Goal: Task Accomplishment & Management: Complete application form

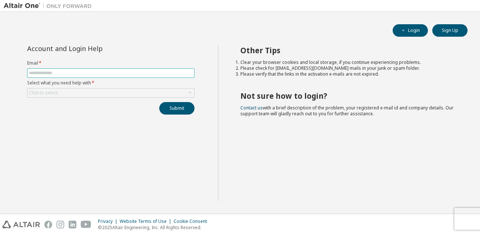
click at [104, 74] on input "text" at bounding box center [111, 73] width 164 height 6
type input "**********"
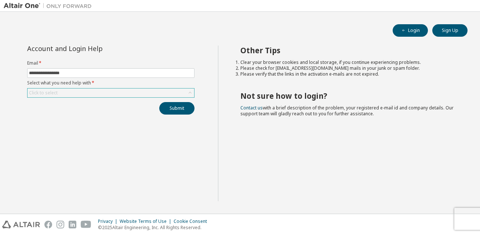
click at [151, 93] on div "Click to select" at bounding box center [111, 92] width 167 height 9
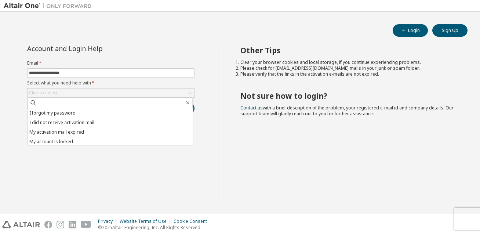
click at [75, 171] on div "**********" at bounding box center [111, 124] width 214 height 156
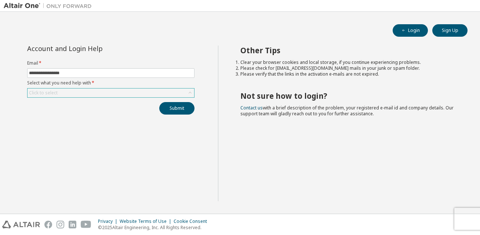
click at [113, 91] on div "Click to select" at bounding box center [111, 92] width 167 height 9
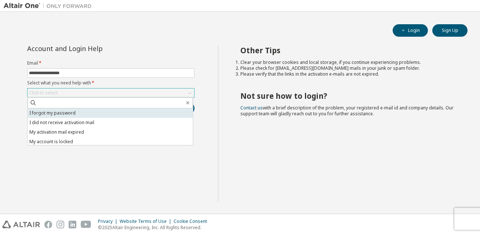
click at [69, 113] on li "I forgot my password" at bounding box center [110, 113] width 165 height 10
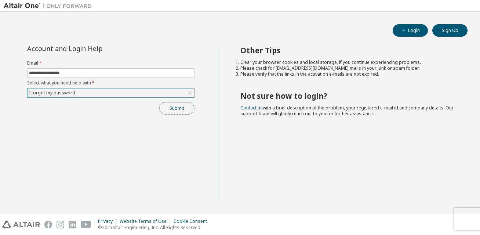
click at [159, 108] on button "Submit" at bounding box center [176, 108] width 35 height 12
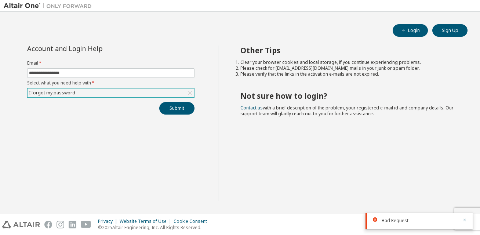
click at [464, 220] on icon "button" at bounding box center [465, 220] width 3 height 3
click at [417, 207] on div "**********" at bounding box center [240, 128] width 473 height 164
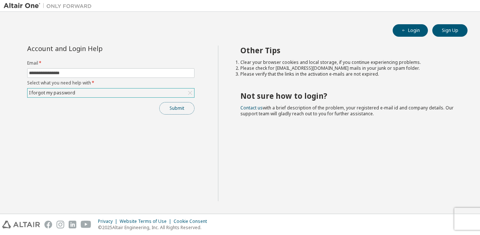
click at [173, 109] on button "Submit" at bounding box center [176, 108] width 35 height 12
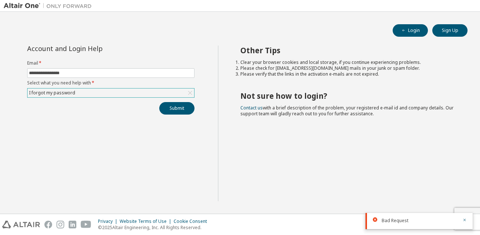
click at [374, 219] on icon at bounding box center [375, 219] width 4 height 4
click at [384, 221] on span "Bad Request" at bounding box center [395, 221] width 27 height 6
click at [465, 220] on icon "button" at bounding box center [465, 220] width 3 height 3
click at [364, 184] on div "Other Tips Clear your browser cookies and local storage, if you continue experi…" at bounding box center [347, 124] width 259 height 156
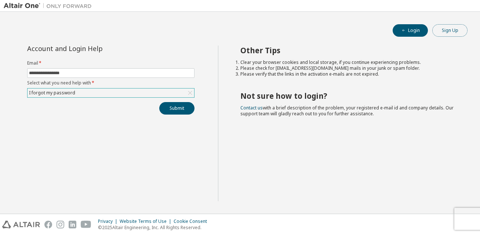
click at [449, 32] on button "Sign Up" at bounding box center [449, 30] width 35 height 12
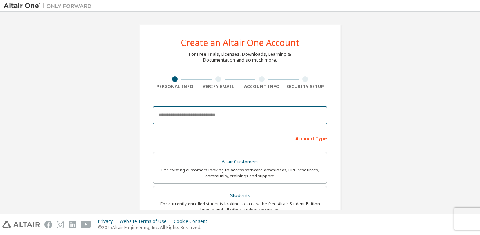
click at [279, 113] on input "email" at bounding box center [240, 115] width 174 height 18
type input "**********"
type input "******"
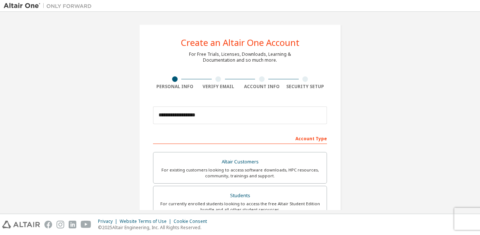
type input "****"
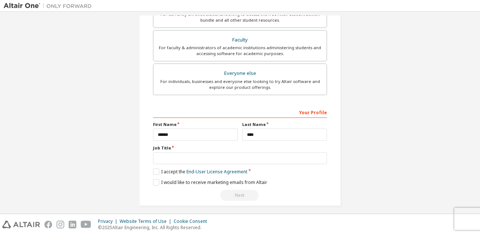
scroll to position [192, 0]
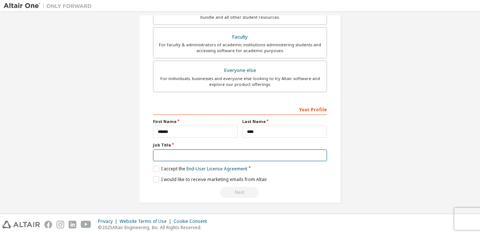
click at [164, 152] on input "text" at bounding box center [240, 155] width 174 height 12
type input "********"
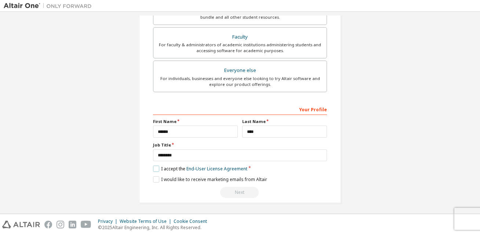
click at [154, 168] on label "I accept the End-User License Agreement" at bounding box center [200, 169] width 94 height 6
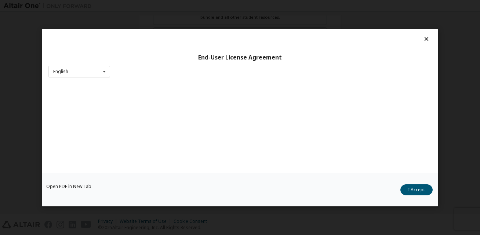
click at [153, 177] on div "Open PDF in New Tab I Accept" at bounding box center [240, 189] width 396 height 33
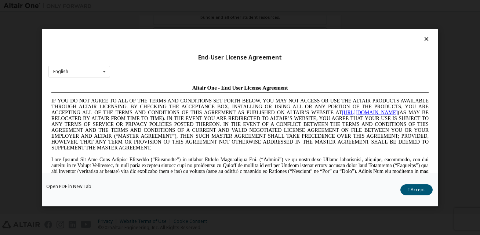
scroll to position [0, 0]
click at [406, 189] on button "I Accept" at bounding box center [416, 189] width 32 height 11
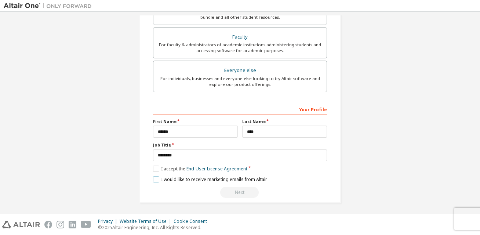
click at [154, 176] on label "I would like to receive marketing emails from Altair" at bounding box center [210, 179] width 114 height 6
click at [235, 192] on div "Next" at bounding box center [240, 192] width 174 height 11
click at [277, 188] on div "Next" at bounding box center [240, 192] width 174 height 11
click at [288, 189] on div "Next" at bounding box center [240, 192] width 174 height 11
click at [242, 188] on div "Next" at bounding box center [240, 192] width 174 height 11
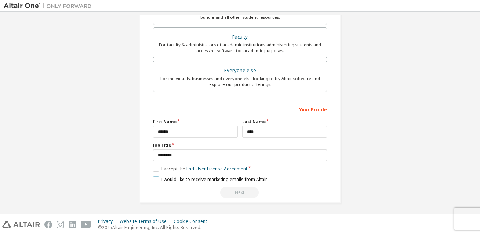
click at [236, 178] on label "I would like to receive marketing emails from Altair" at bounding box center [210, 179] width 114 height 6
click at [248, 179] on label "I would like to receive marketing emails from Altair" at bounding box center [210, 179] width 114 height 6
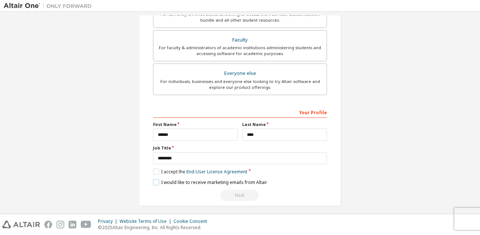
scroll to position [192, 0]
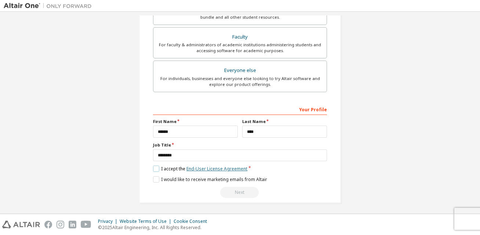
click at [219, 168] on link "End-User License Agreement" at bounding box center [216, 169] width 61 height 6
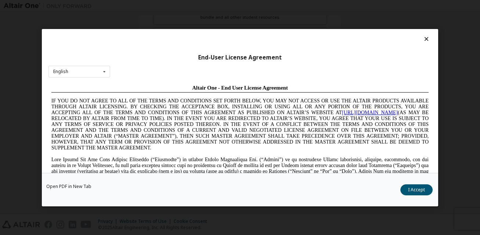
scroll to position [0, 0]
click at [420, 191] on button "I Accept" at bounding box center [416, 189] width 32 height 11
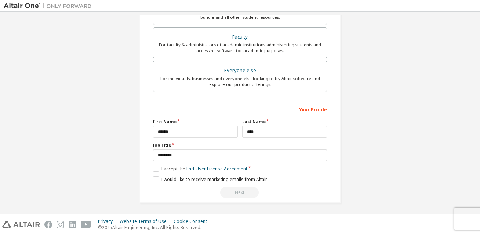
click at [293, 185] on div "**********" at bounding box center [240, 150] width 174 height 95
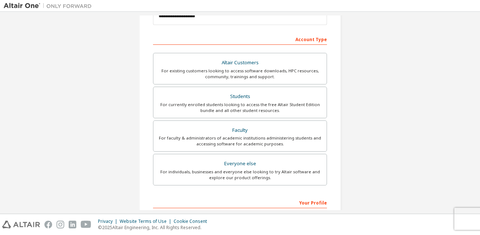
scroll to position [95, 0]
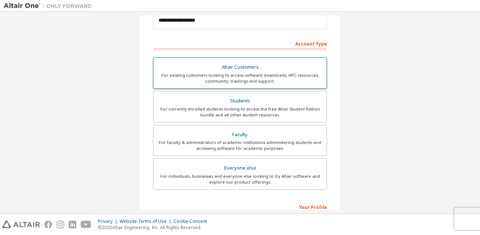
click at [242, 71] on div "Altair Customers" at bounding box center [240, 67] width 164 height 10
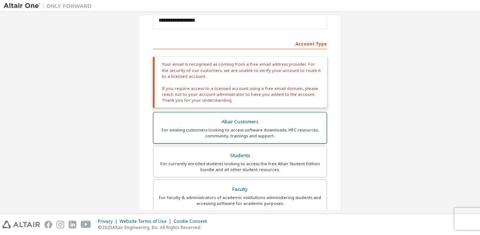
click at [248, 135] on div "For existing customers looking to access software downloads, HPC resources, com…" at bounding box center [240, 133] width 164 height 12
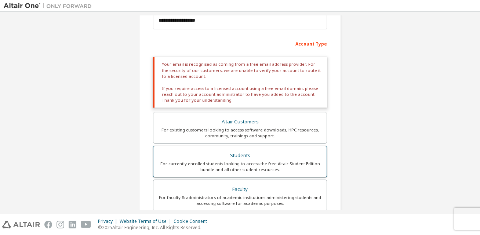
click at [249, 159] on div "Students" at bounding box center [240, 155] width 164 height 10
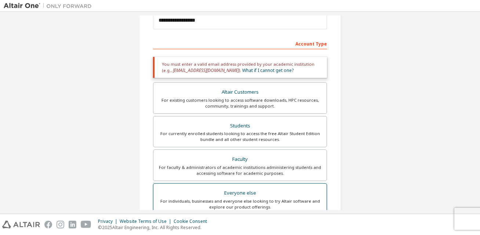
click at [245, 191] on div "Everyone else" at bounding box center [240, 193] width 164 height 10
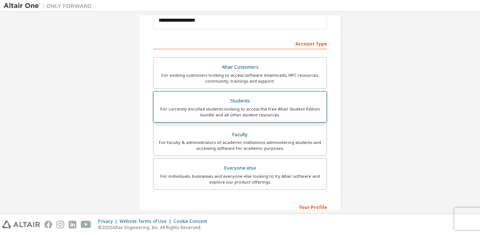
click at [248, 106] on div "For currently enrolled students looking to access the free Altair Student Editi…" at bounding box center [240, 112] width 164 height 12
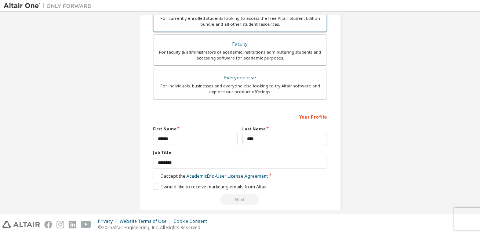
scroll to position [217, 0]
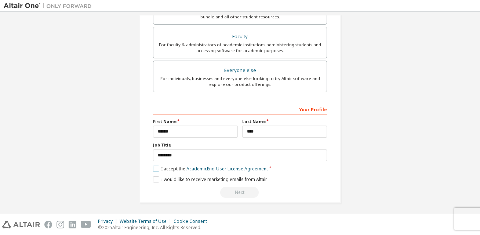
click at [156, 167] on label "I accept the Academic End-User License Agreement" at bounding box center [210, 169] width 115 height 6
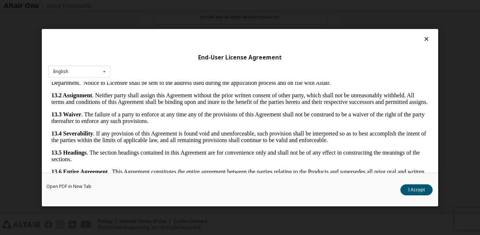
scroll to position [1577, 0]
click at [416, 191] on button "I Accept" at bounding box center [416, 189] width 32 height 11
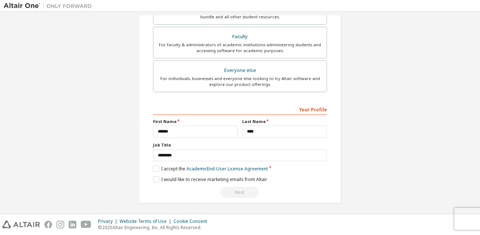
click at [326, 175] on div "**********" at bounding box center [240, 5] width 202 height 396
click at [288, 134] on input "****" at bounding box center [284, 132] width 85 height 12
click at [202, 133] on input "******" at bounding box center [195, 132] width 85 height 12
click at [336, 115] on div "**********" at bounding box center [240, 5] width 202 height 396
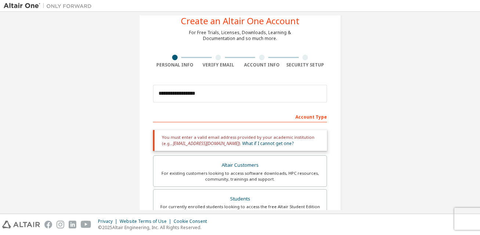
scroll to position [120, 0]
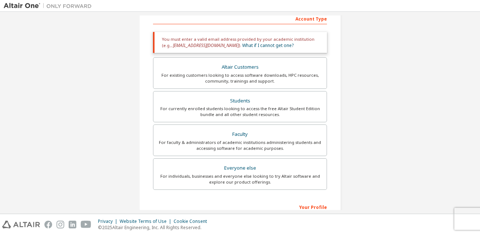
click at [226, 40] on div "You must enter a valid email address provided by your academic institution (e.g…" at bounding box center [240, 42] width 174 height 21
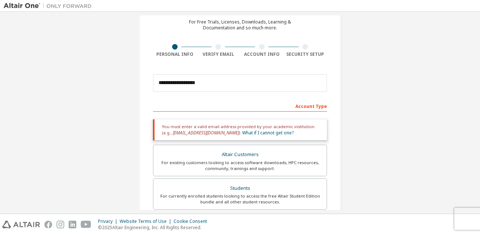
scroll to position [22, 0]
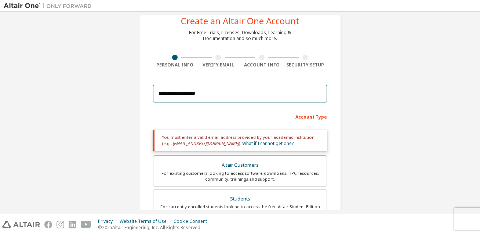
click at [224, 86] on input "**********" at bounding box center [240, 94] width 174 height 18
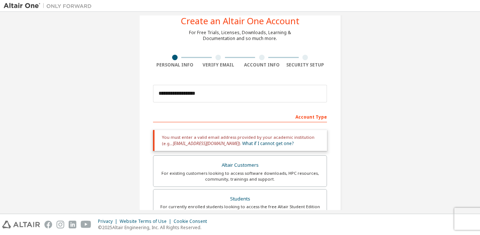
click at [236, 115] on div "Account Type" at bounding box center [240, 116] width 174 height 12
click at [287, 139] on div "You must enter a valid email address provided by your academic institution (e.g…" at bounding box center [240, 140] width 174 height 21
click at [290, 165] on div "Altair Customers" at bounding box center [240, 165] width 164 height 10
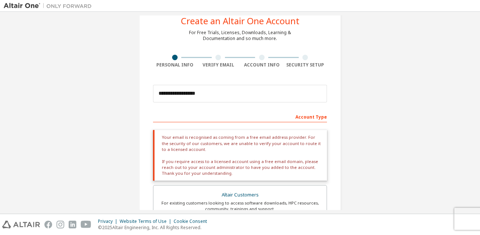
scroll to position [120, 0]
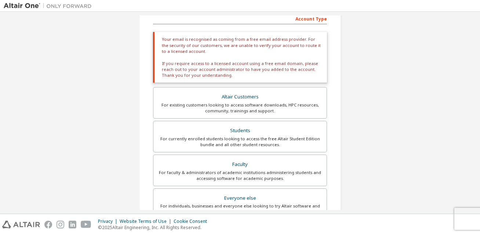
click at [275, 61] on div "Your email is recognised as coming from a free email address provider. For the …" at bounding box center [240, 57] width 174 height 51
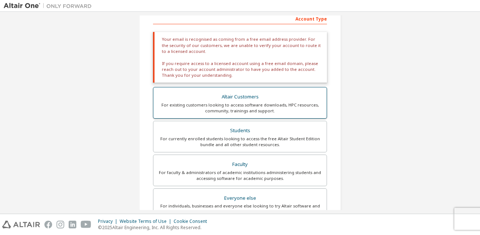
click at [251, 97] on div "Altair Customers" at bounding box center [240, 97] width 164 height 10
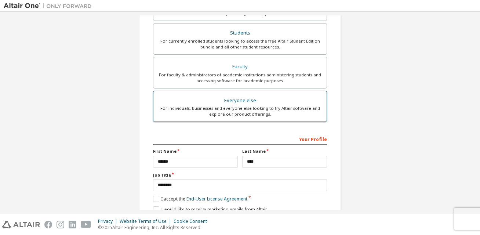
click at [266, 105] on div "For individuals, businesses and everyone else looking to try Altair software an…" at bounding box center [240, 111] width 164 height 12
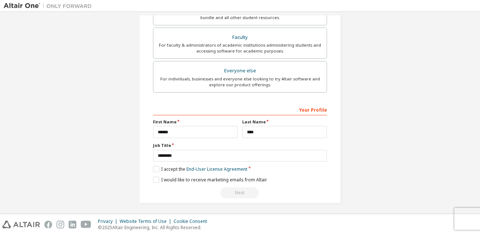
scroll to position [192, 0]
click at [154, 166] on label "I accept the End-User License Agreement" at bounding box center [200, 169] width 94 height 6
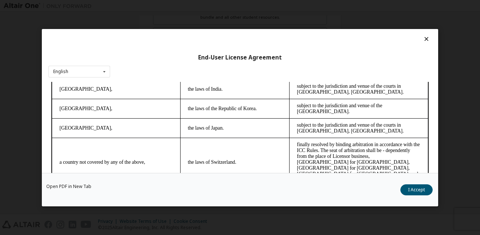
scroll to position [2083, 0]
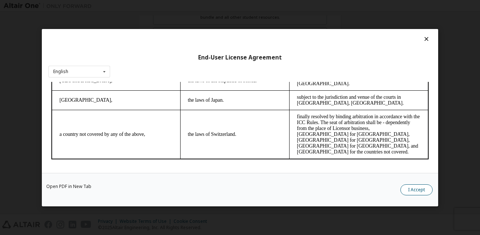
click at [409, 189] on button "I Accept" at bounding box center [416, 189] width 32 height 11
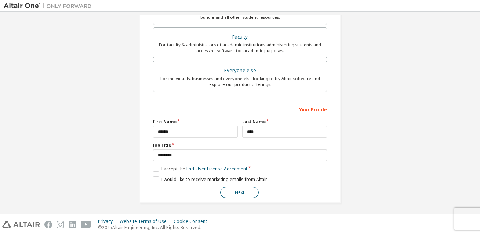
click at [232, 193] on button "Next" at bounding box center [239, 192] width 39 height 11
